Goal: Share content

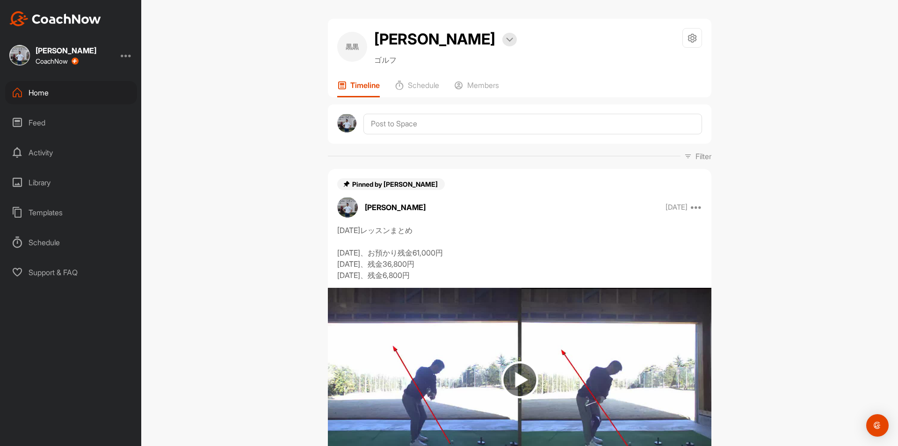
scroll to position [436, 0]
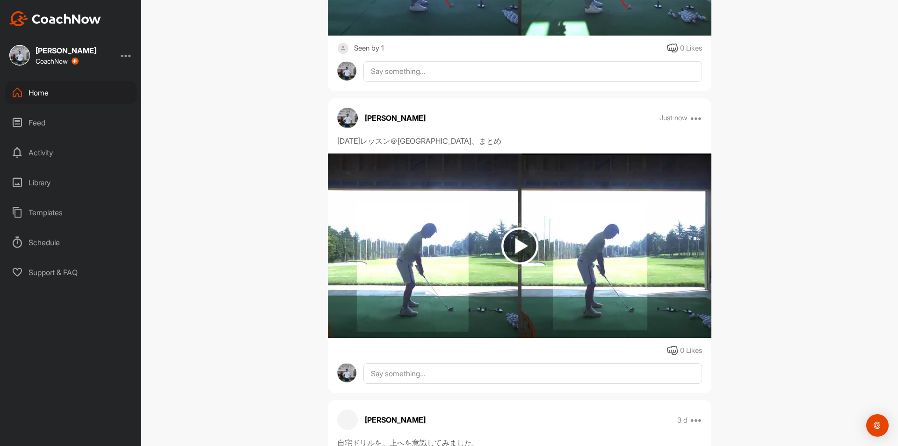
click at [40, 88] on div "Home" at bounding box center [71, 92] width 132 height 23
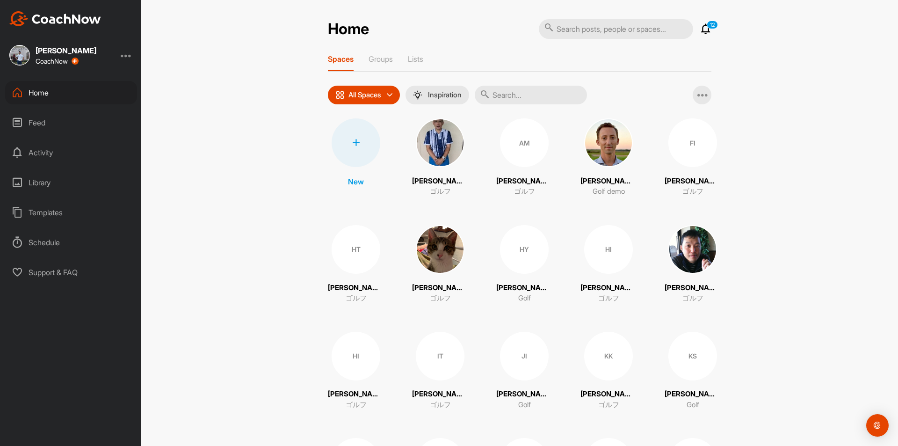
click at [511, 95] on input "text" at bounding box center [531, 95] width 112 height 19
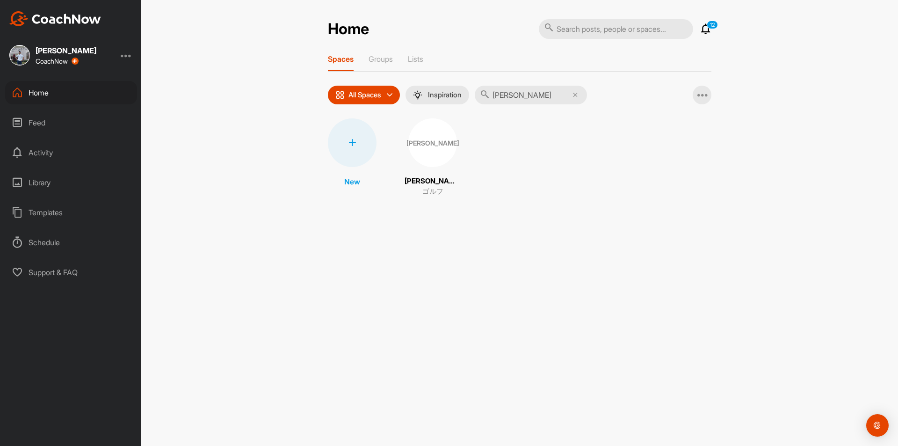
type input "[PERSON_NAME]"
click at [426, 138] on div "[PERSON_NAME]" at bounding box center [432, 142] width 49 height 49
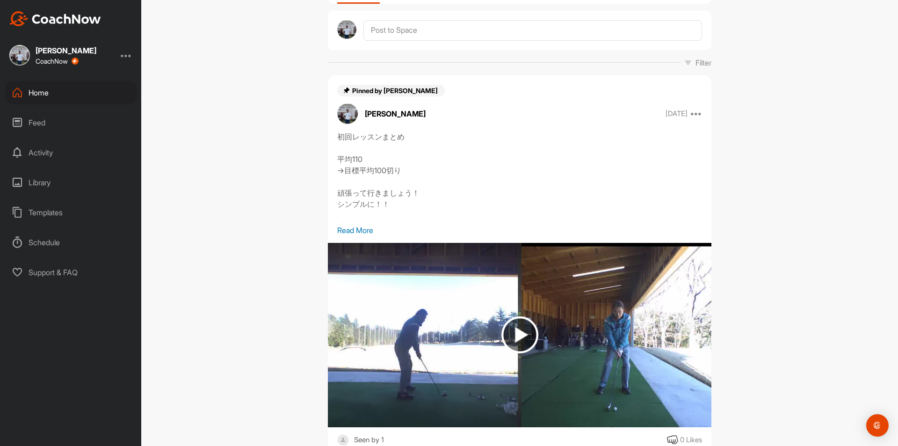
scroll to position [62, 0]
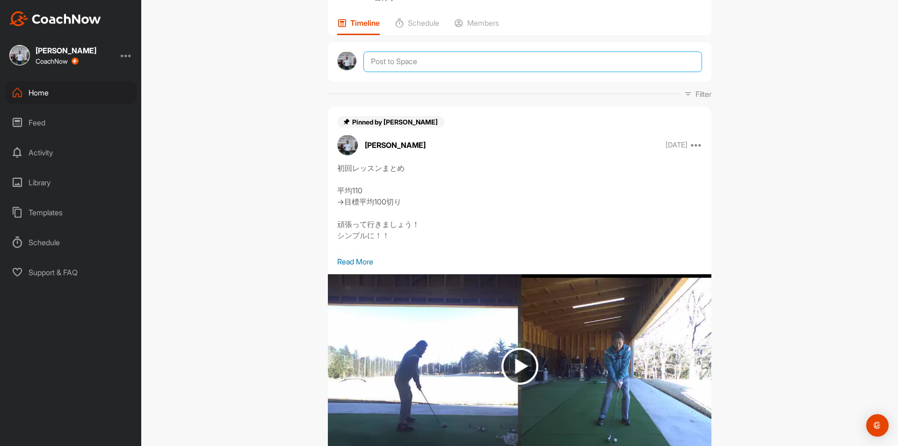
click at [426, 55] on textarea at bounding box center [532, 61] width 339 height 21
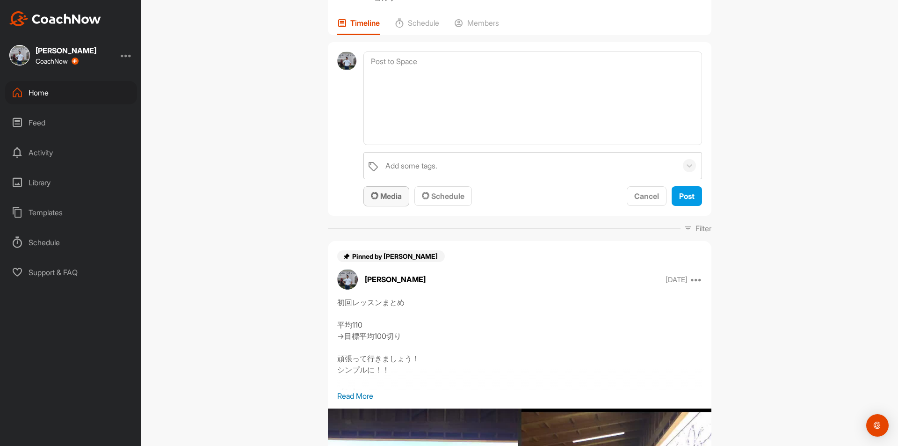
click at [394, 189] on button "Media" at bounding box center [386, 196] width 46 height 20
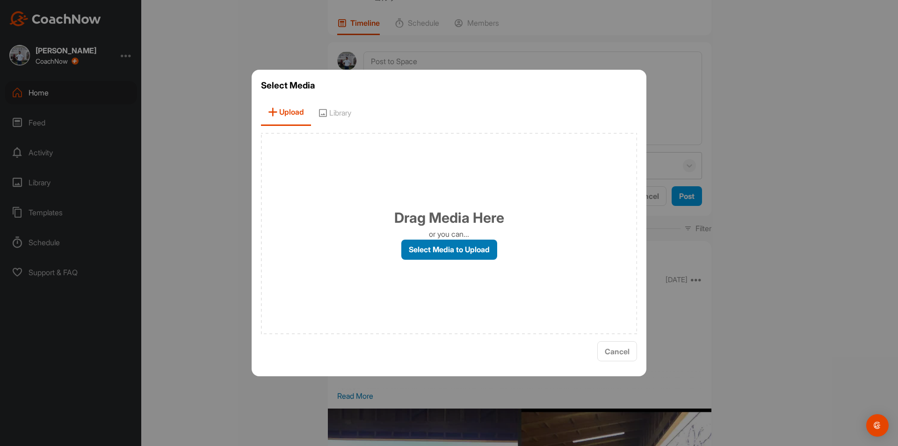
click at [412, 249] on label "Select Media to Upload" at bounding box center [449, 249] width 96 height 20
click at [0, 0] on input "Select Media to Upload" at bounding box center [0, 0] width 0 height 0
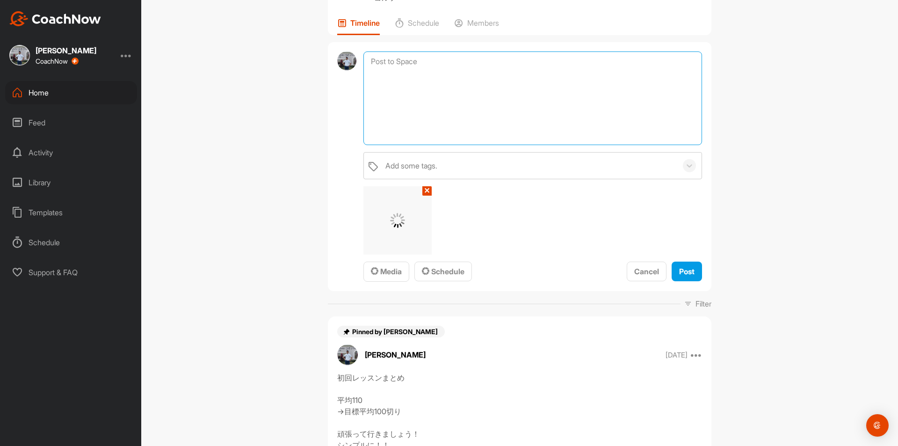
click at [431, 72] on textarea at bounding box center [532, 98] width 339 height 94
type textarea "[DATE]レッスン＠嵐山、まとめ"
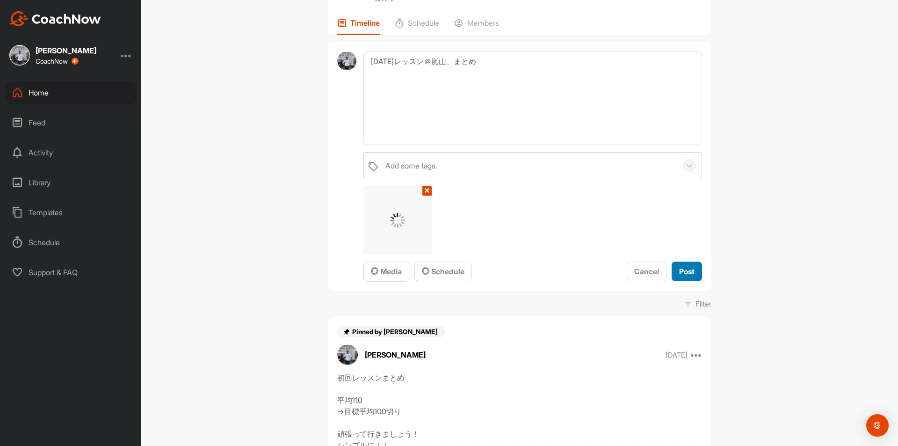
click at [686, 270] on span "Post" at bounding box center [686, 271] width 15 height 9
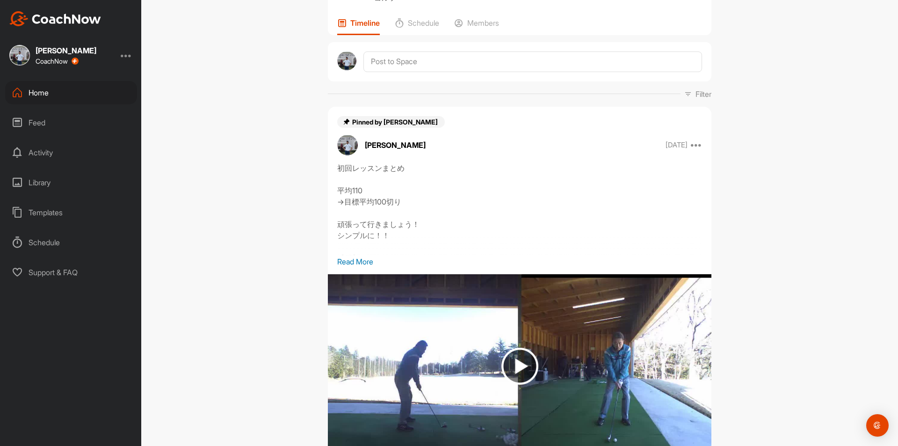
click at [44, 92] on div "Home" at bounding box center [71, 92] width 132 height 23
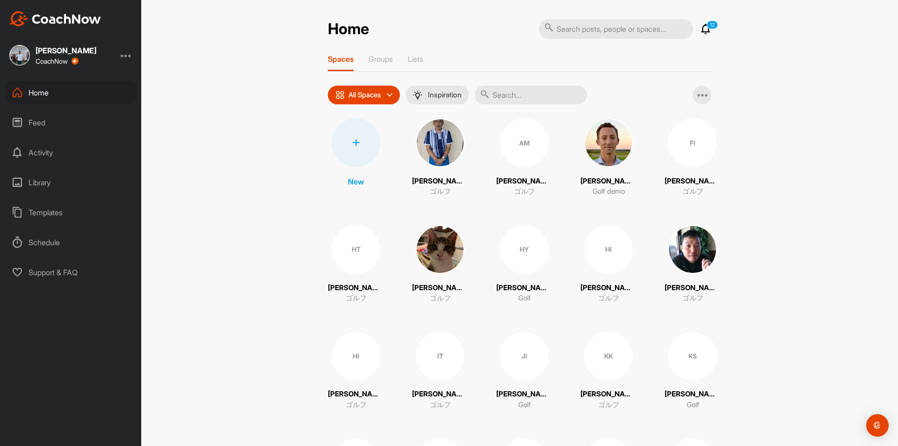
click at [503, 97] on input "text" at bounding box center [531, 95] width 112 height 19
type input "窪"
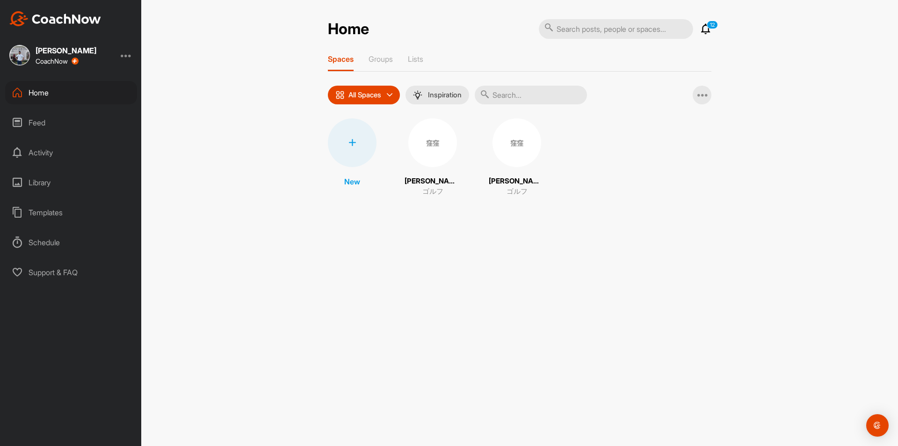
click at [425, 148] on div "窪窪" at bounding box center [432, 142] width 49 height 49
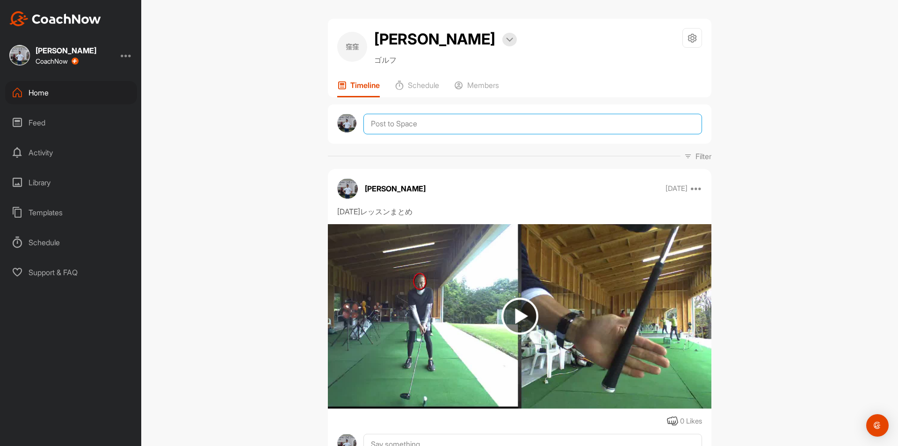
click at [426, 122] on textarea at bounding box center [532, 124] width 339 height 21
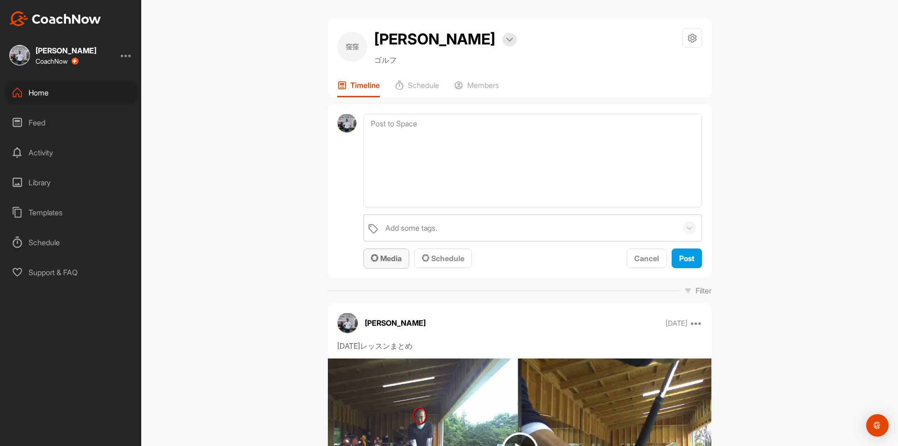
click at [386, 259] on span "Media" at bounding box center [386, 258] width 31 height 9
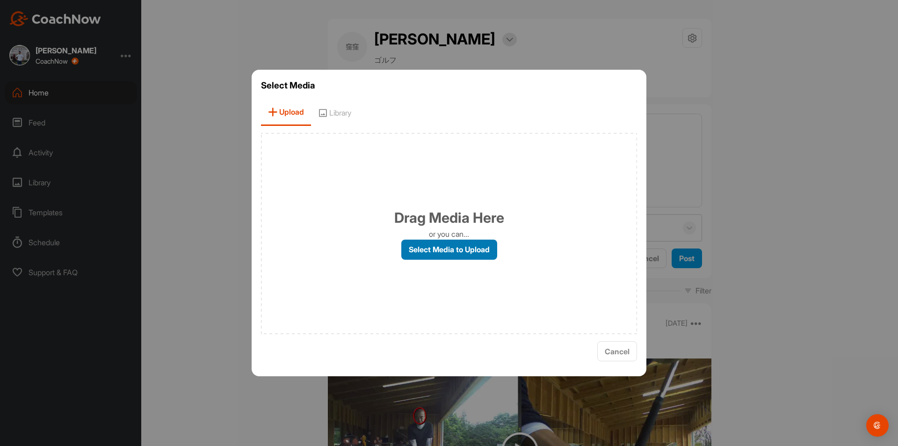
click at [406, 246] on label "Select Media to Upload" at bounding box center [449, 249] width 96 height 20
click at [0, 0] on input "Select Media to Upload" at bounding box center [0, 0] width 0 height 0
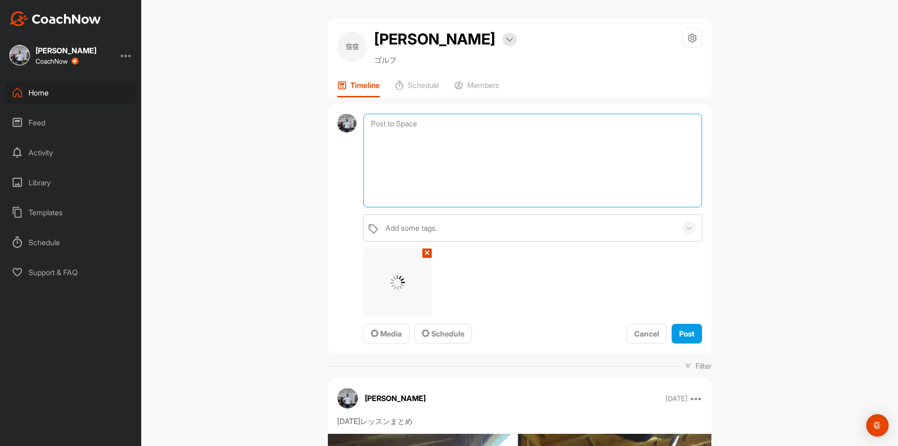
click at [409, 129] on textarea at bounding box center [532, 161] width 339 height 94
type textarea "[DATE]レッスンまとめ"
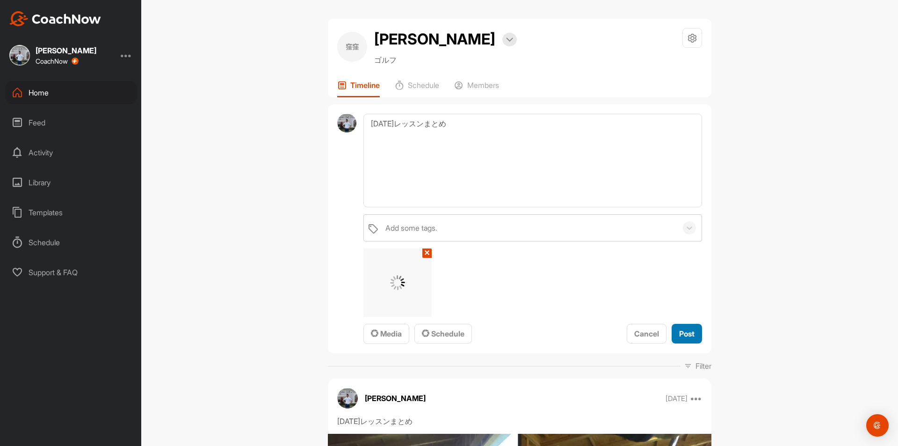
click at [679, 328] on div "Post" at bounding box center [686, 333] width 15 height 11
